Goal: Transaction & Acquisition: Purchase product/service

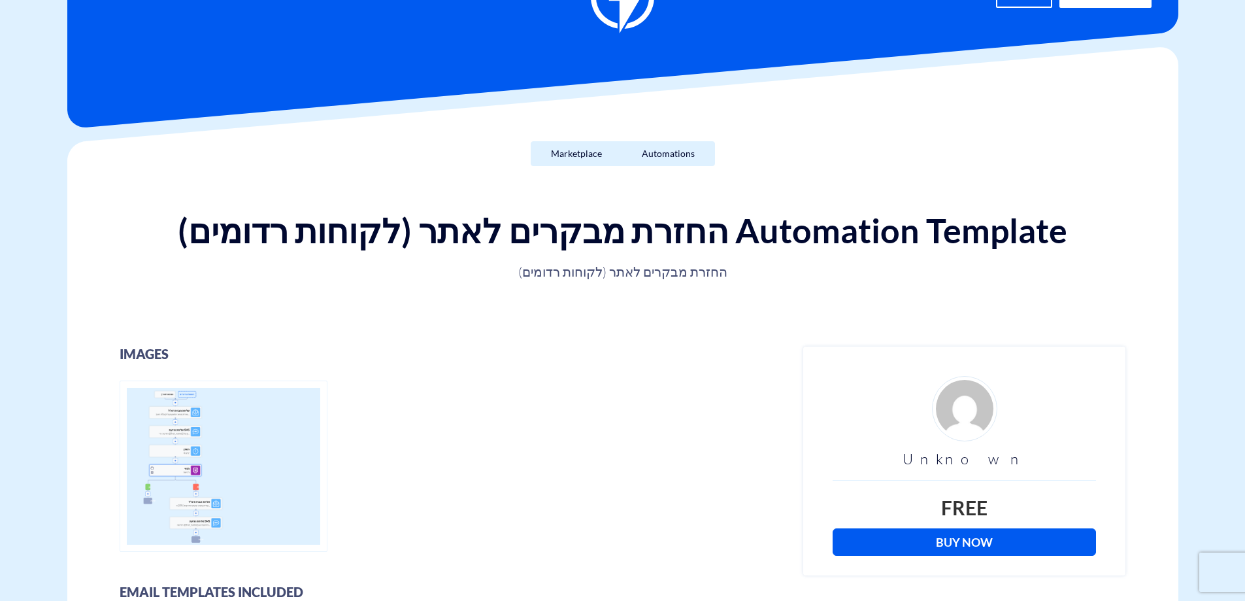
scroll to position [196, 0]
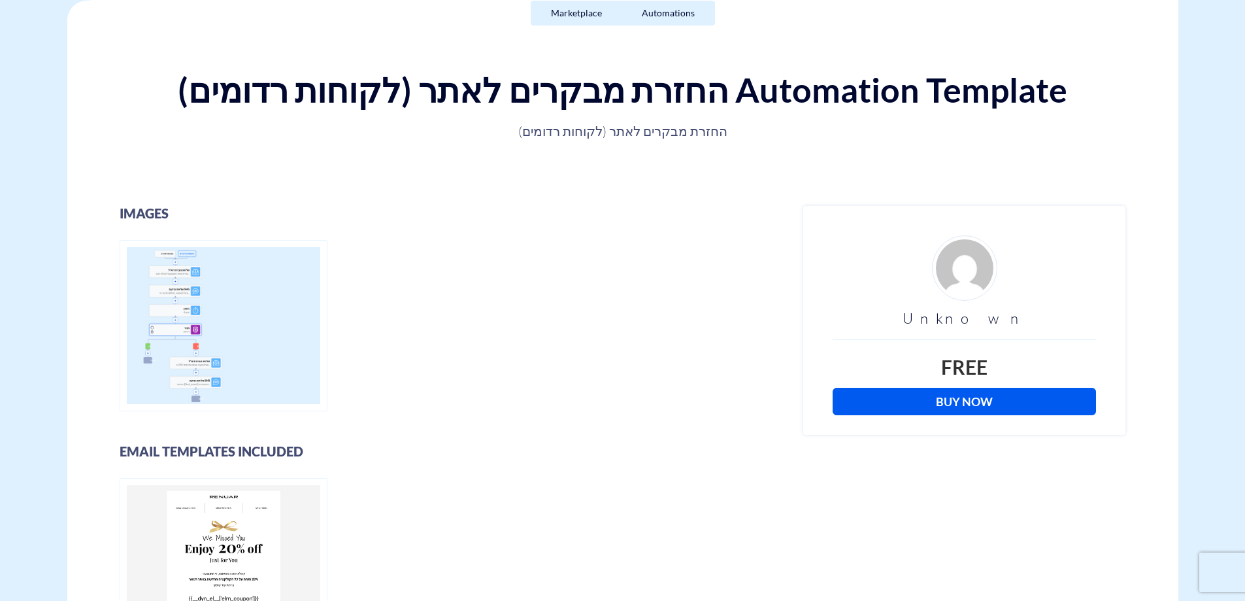
click at [962, 396] on link "Buy Now" at bounding box center [964, 401] width 263 height 27
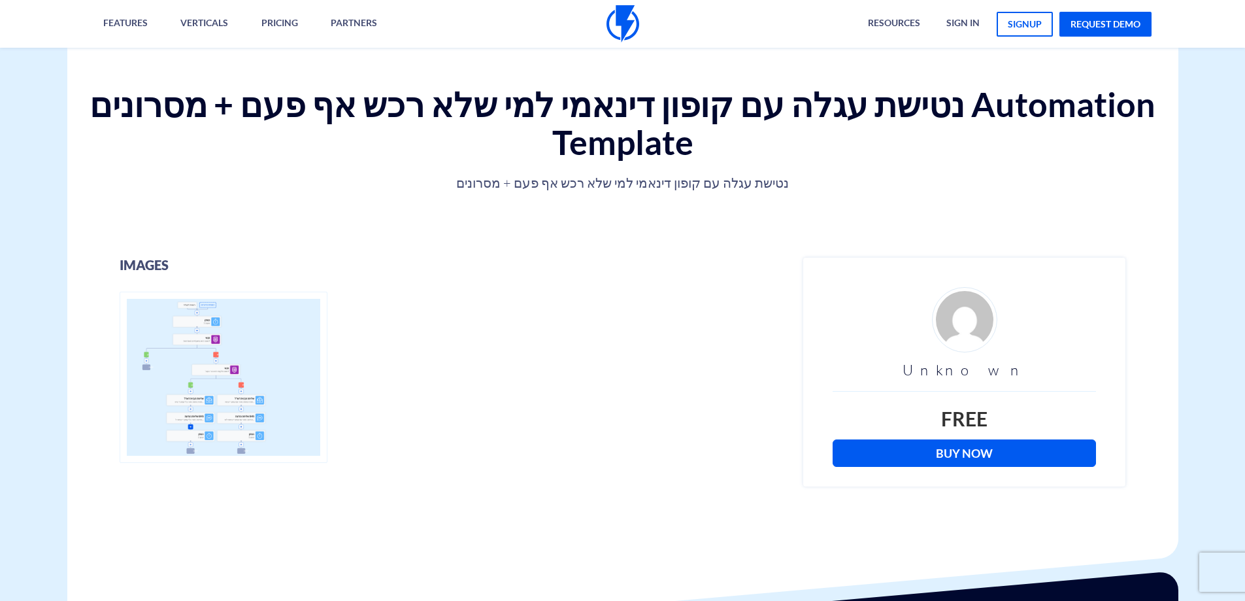
scroll to position [392, 0]
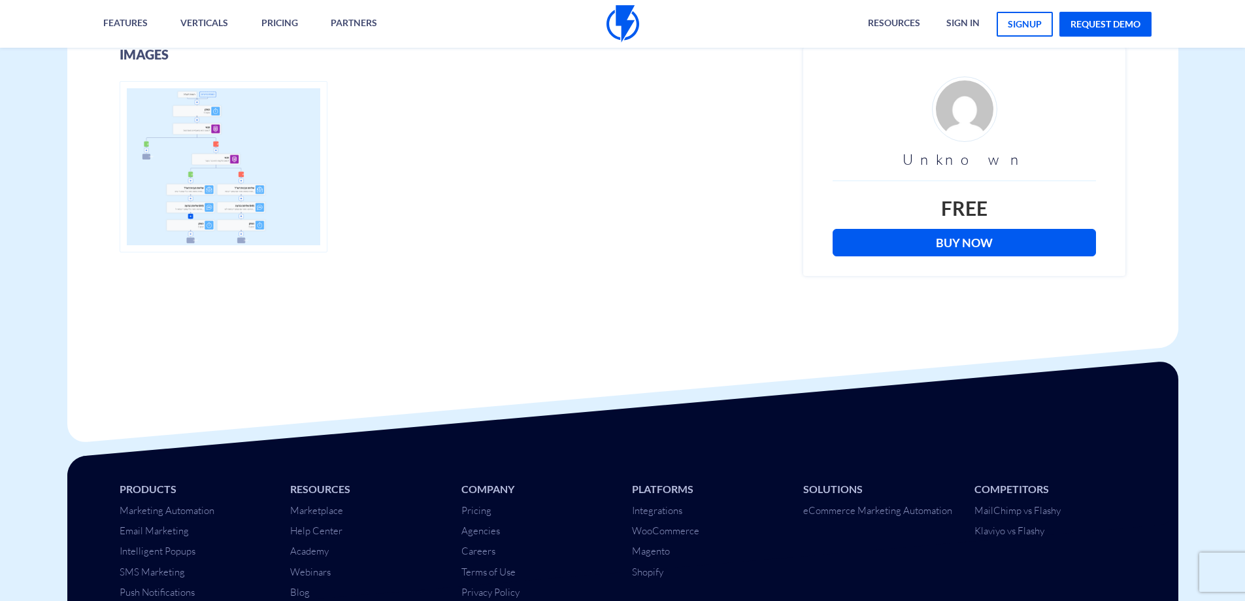
click at [995, 235] on link "Buy Now" at bounding box center [964, 242] width 263 height 27
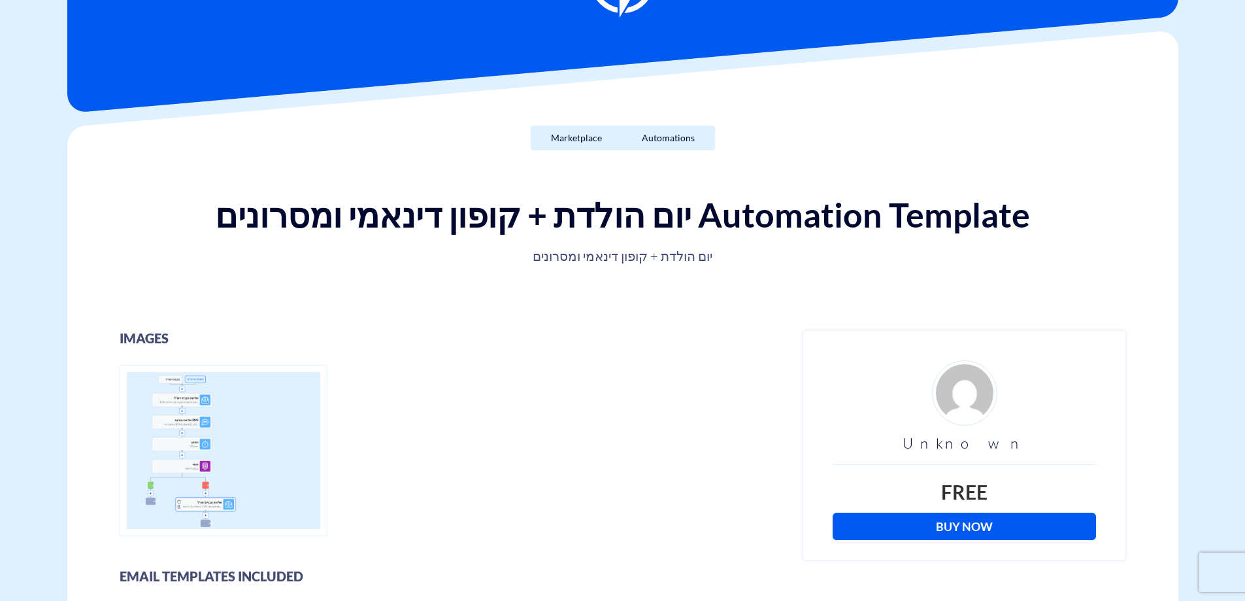
scroll to position [262, 0]
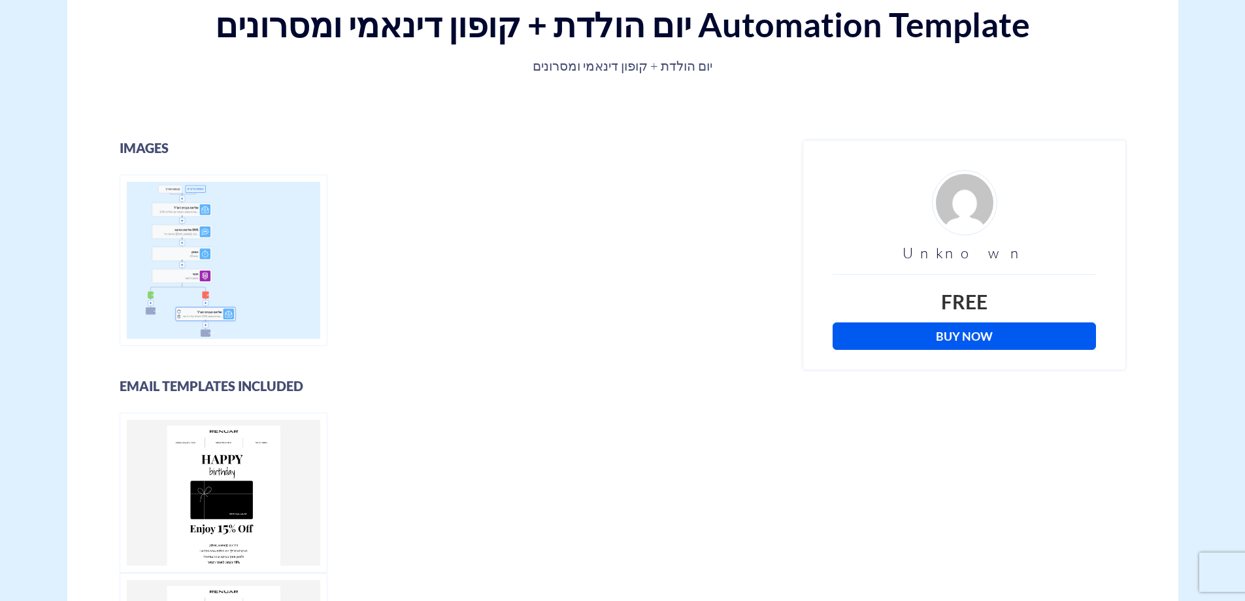
click at [964, 341] on link "Buy Now" at bounding box center [964, 335] width 263 height 27
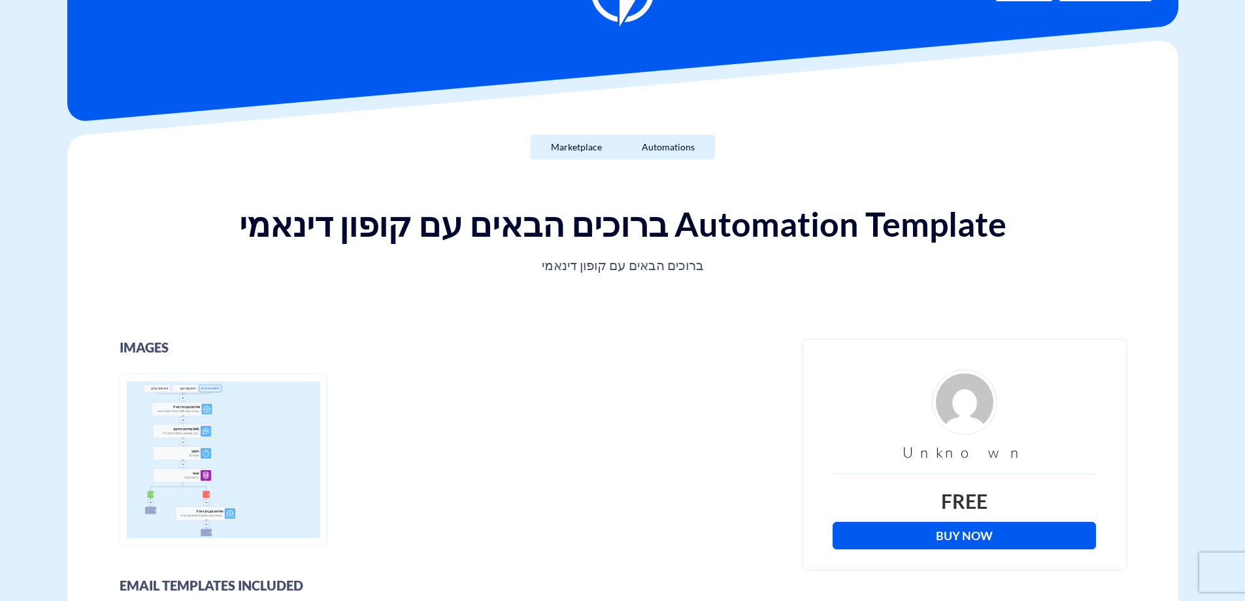
scroll to position [196, 0]
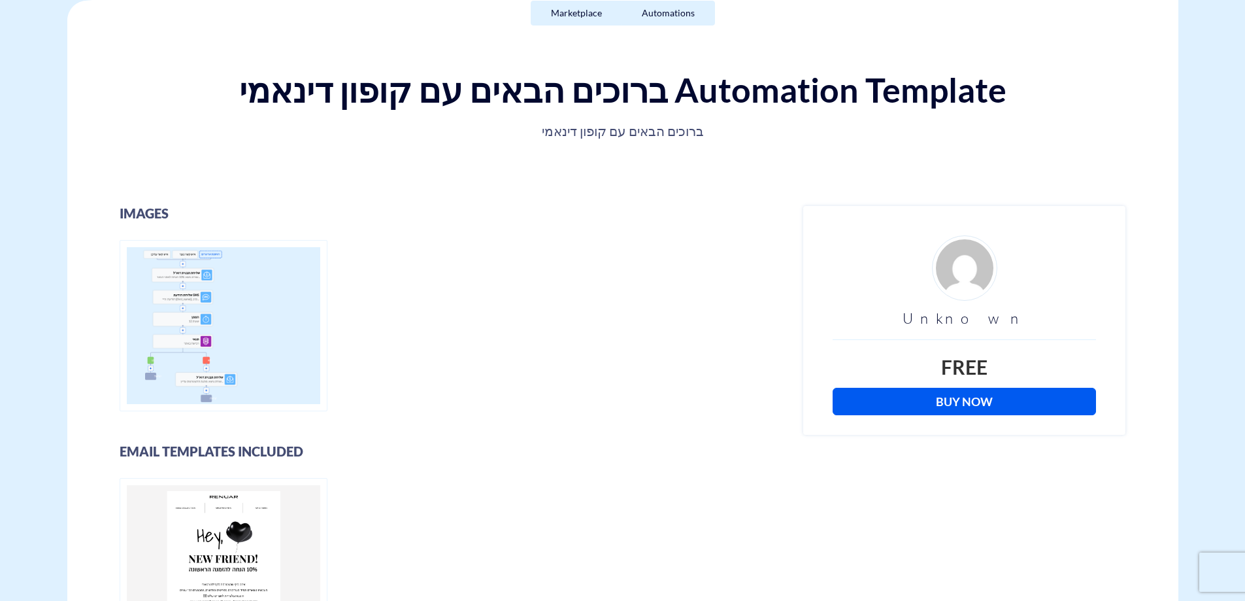
click at [963, 403] on link "Buy Now" at bounding box center [964, 401] width 263 height 27
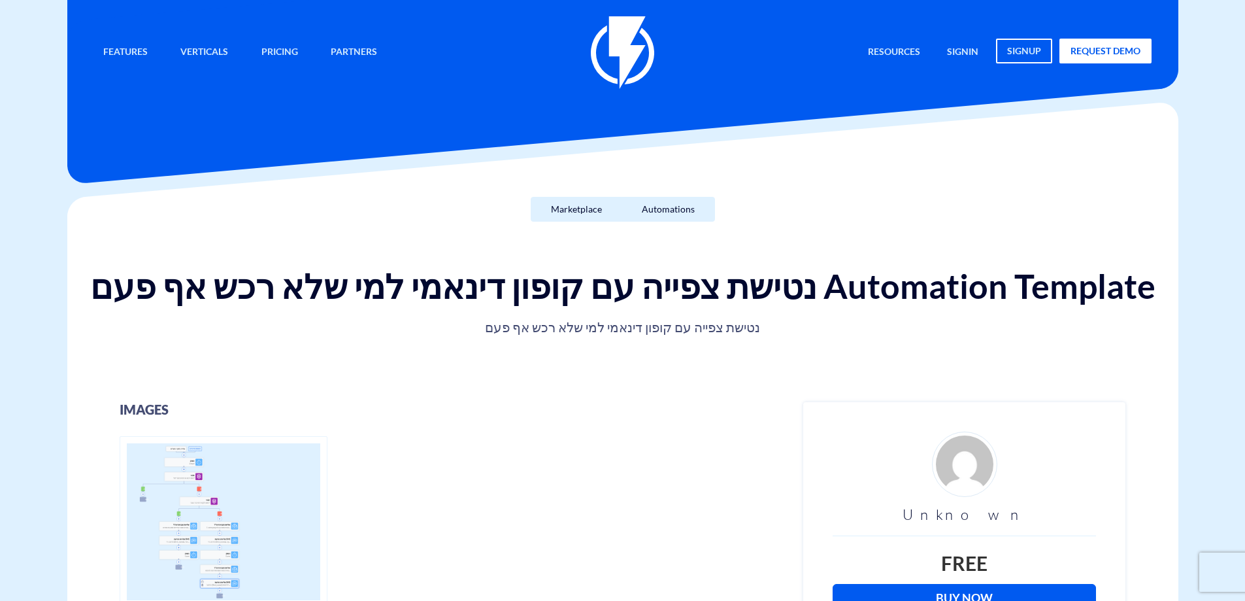
scroll to position [196, 0]
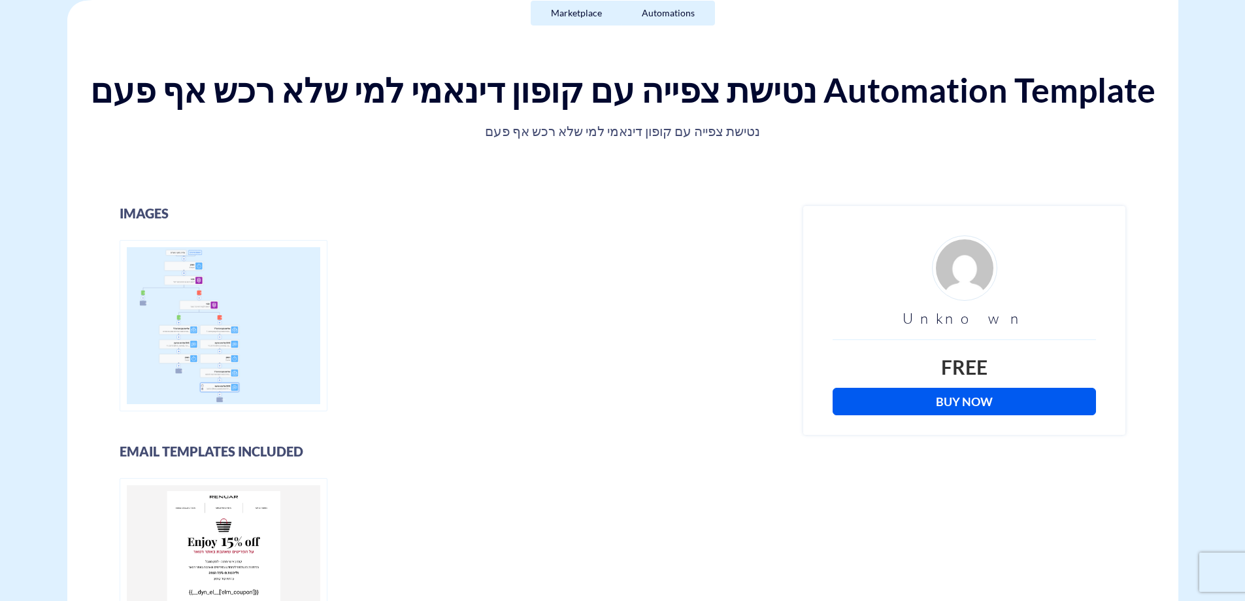
click at [957, 396] on link "Buy Now" at bounding box center [964, 401] width 263 height 27
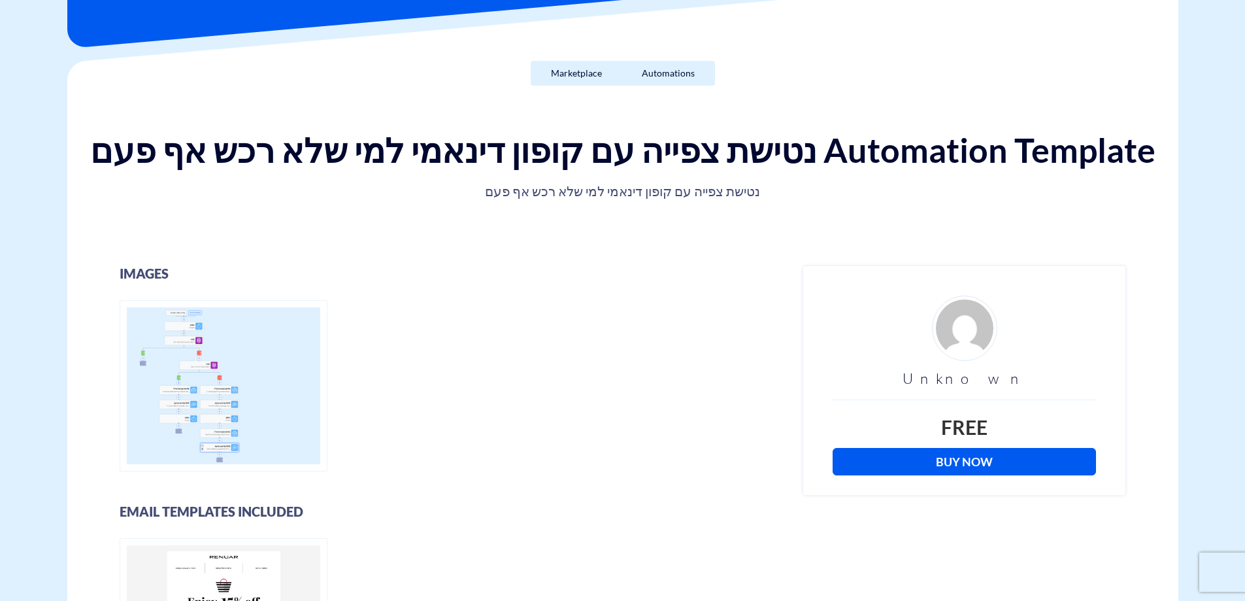
scroll to position [196, 0]
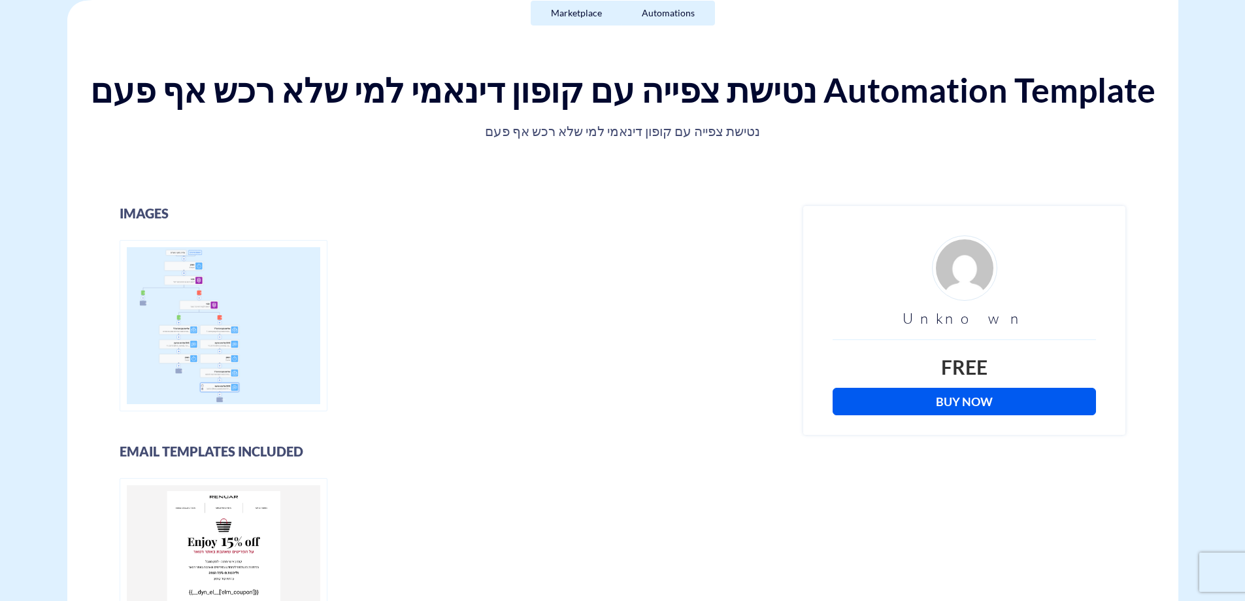
click at [992, 398] on link "Buy Now" at bounding box center [964, 401] width 263 height 27
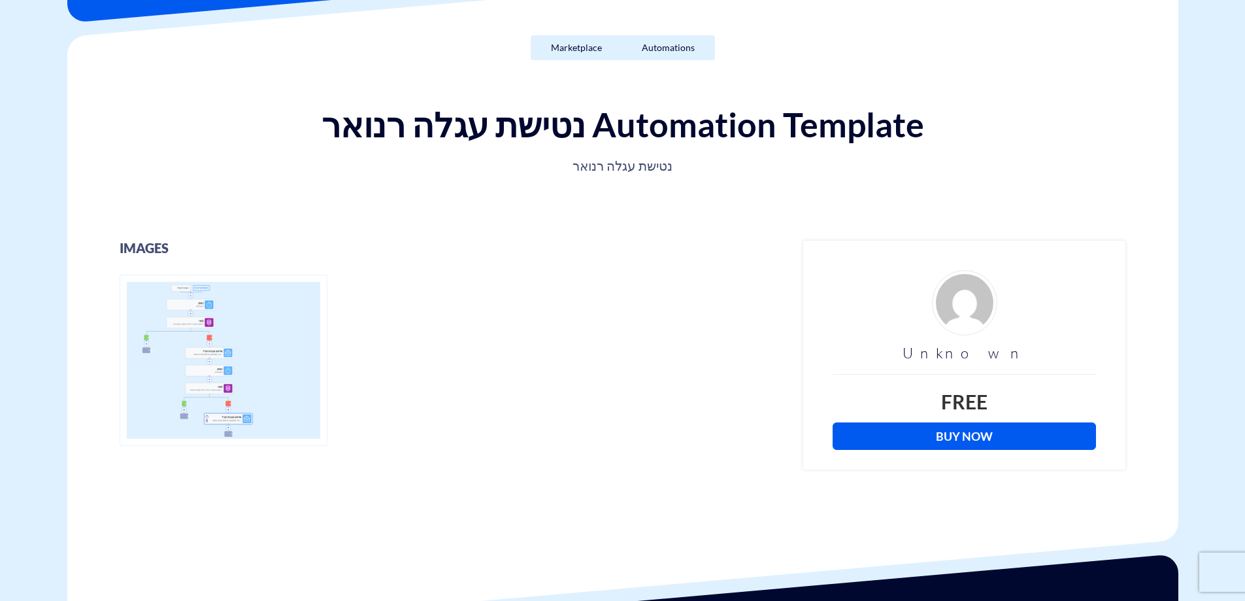
scroll to position [196, 0]
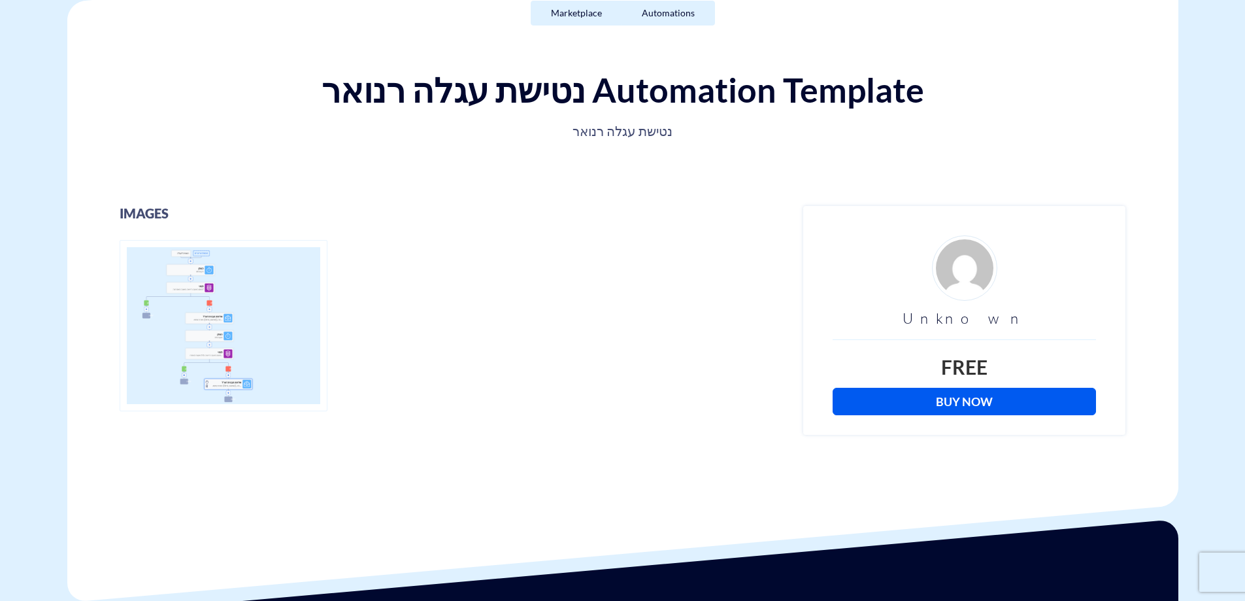
click at [975, 405] on link "Buy Now" at bounding box center [964, 401] width 263 height 27
